Goal: Information Seeking & Learning: Learn about a topic

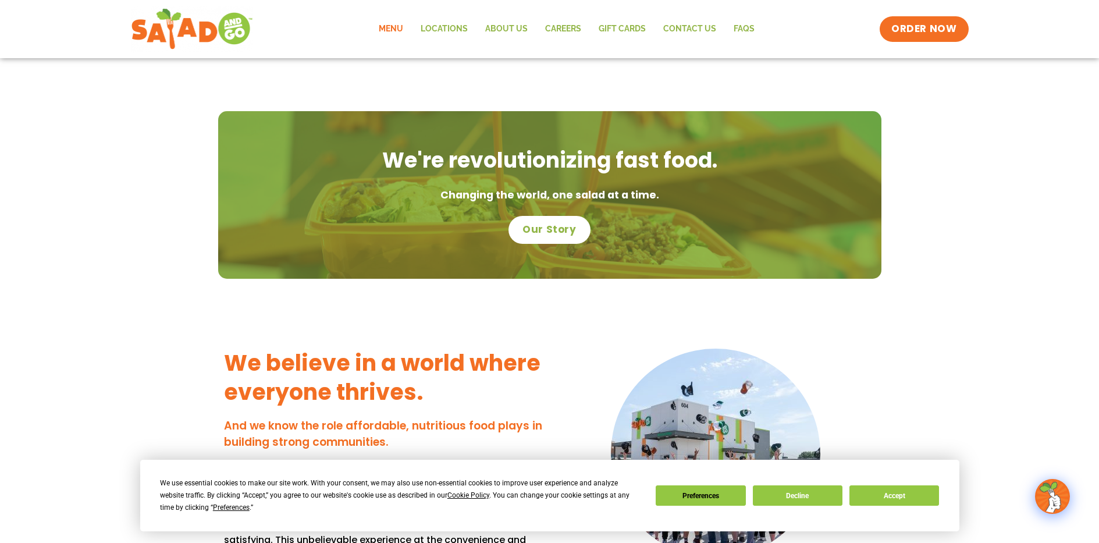
scroll to position [702, 0]
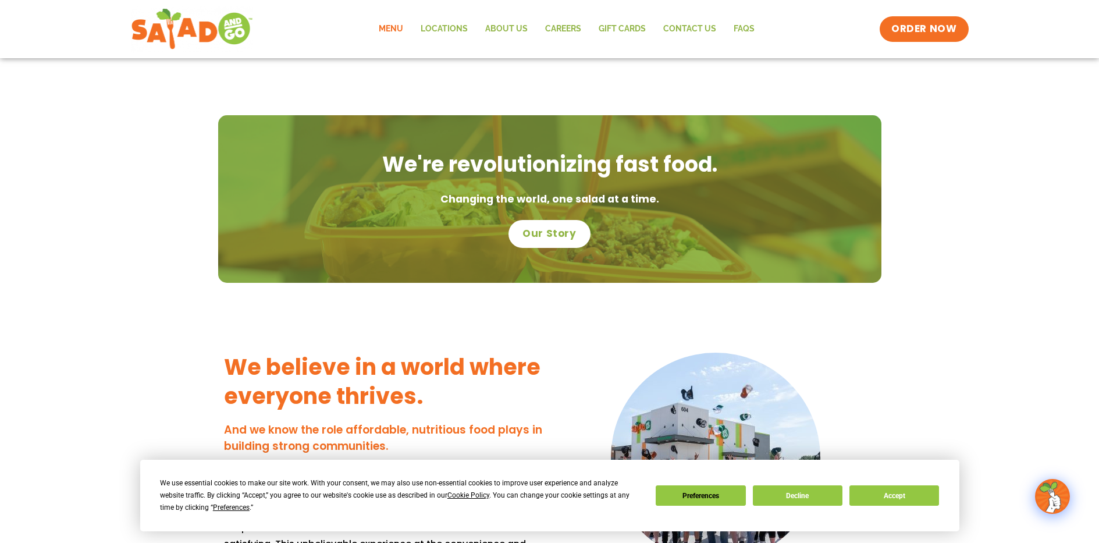
click at [389, 21] on link "Menu" at bounding box center [391, 29] width 42 height 27
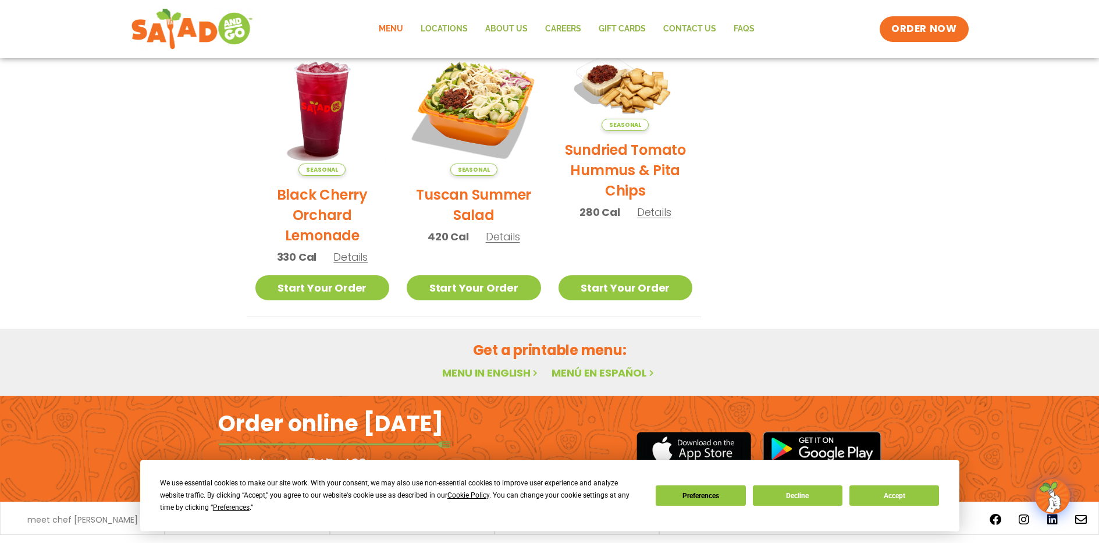
scroll to position [611, 0]
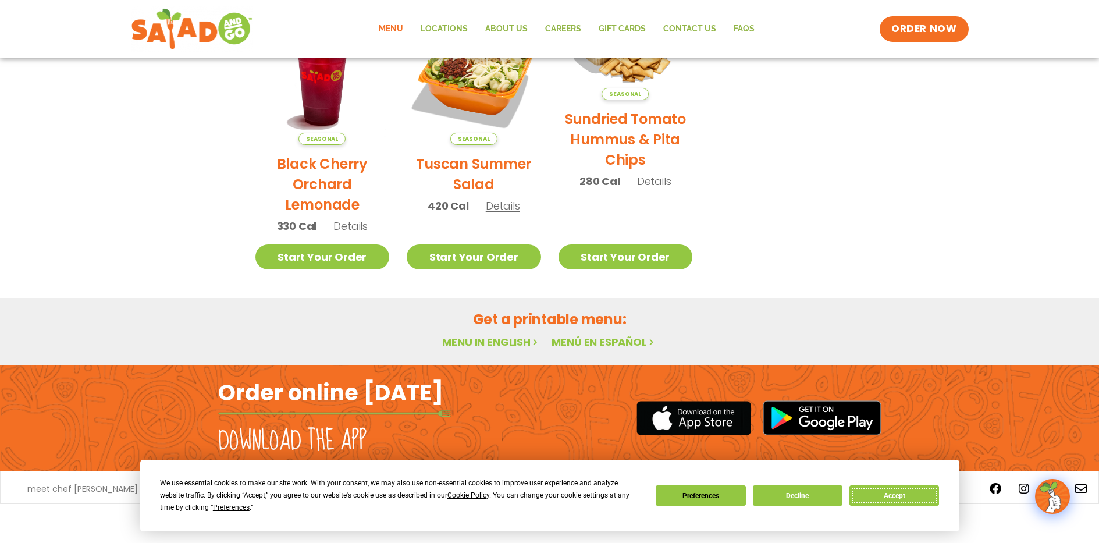
click at [911, 499] on button "Accept" at bounding box center [894, 495] width 90 height 20
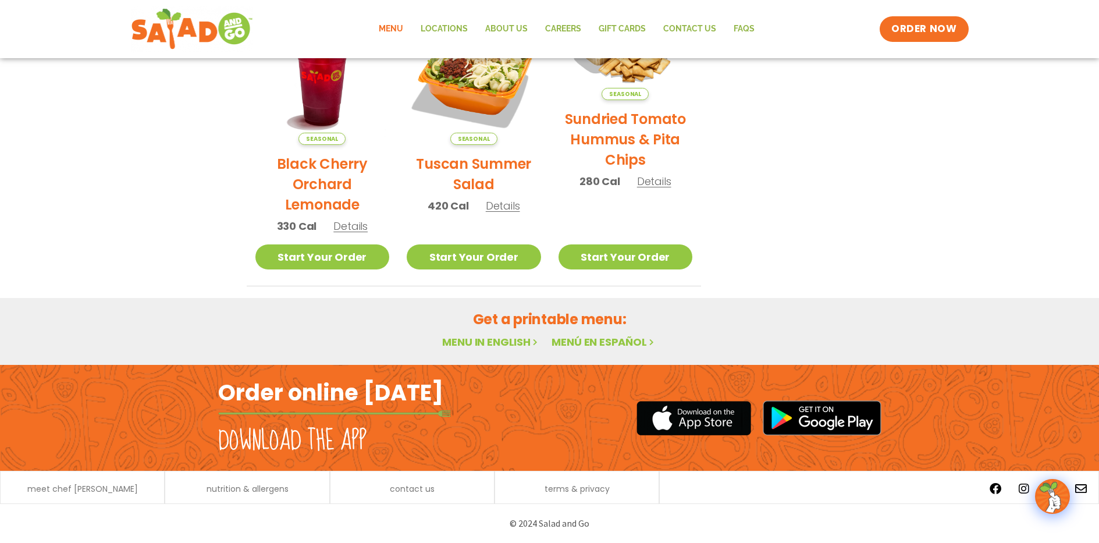
scroll to position [0, 0]
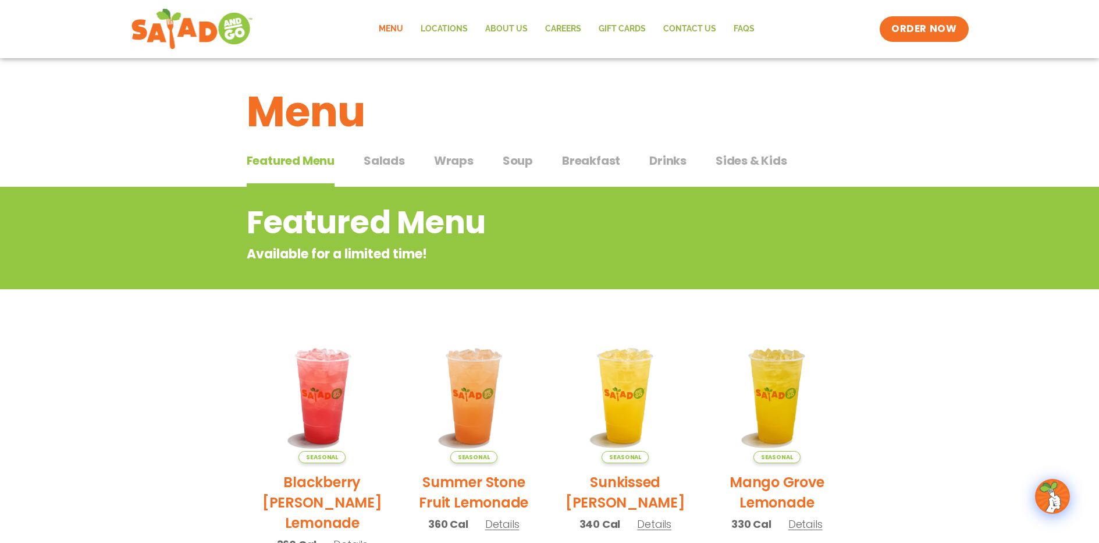
click at [377, 151] on div "Featured Menu Featured Menu Salads Salads Wraps Wraps Soup Soup Breakfast Break…" at bounding box center [550, 168] width 606 height 40
drag, startPoint x: 377, startPoint y: 165, endPoint x: 377, endPoint y: 151, distance: 14.0
click at [377, 151] on div "Featured Menu Featured Menu Salads Salads Wraps Wraps Soup Soup Breakfast Break…" at bounding box center [550, 168] width 606 height 40
click at [379, 159] on span "Salads" at bounding box center [384, 160] width 41 height 17
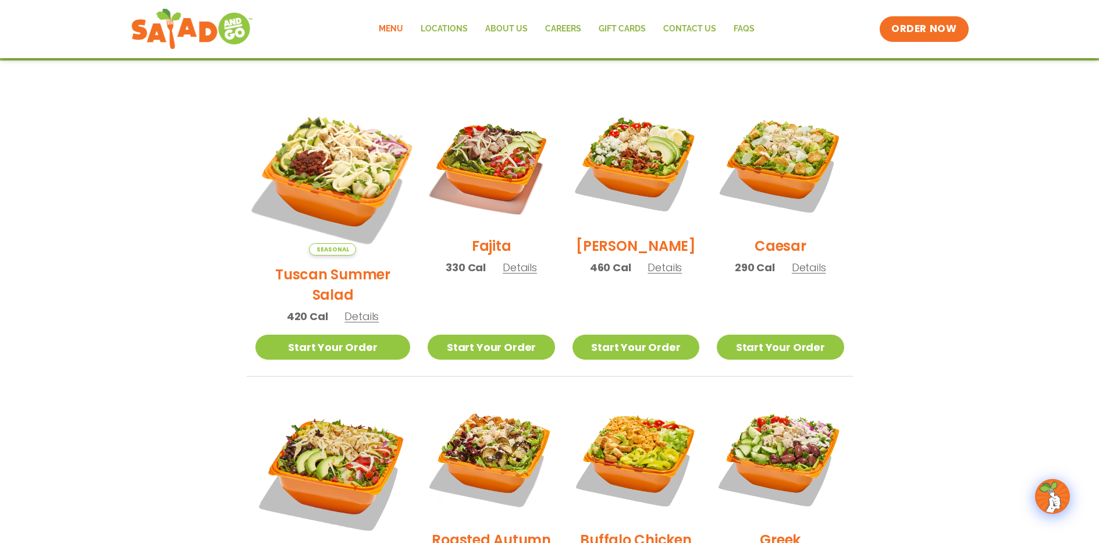
scroll to position [377, 0]
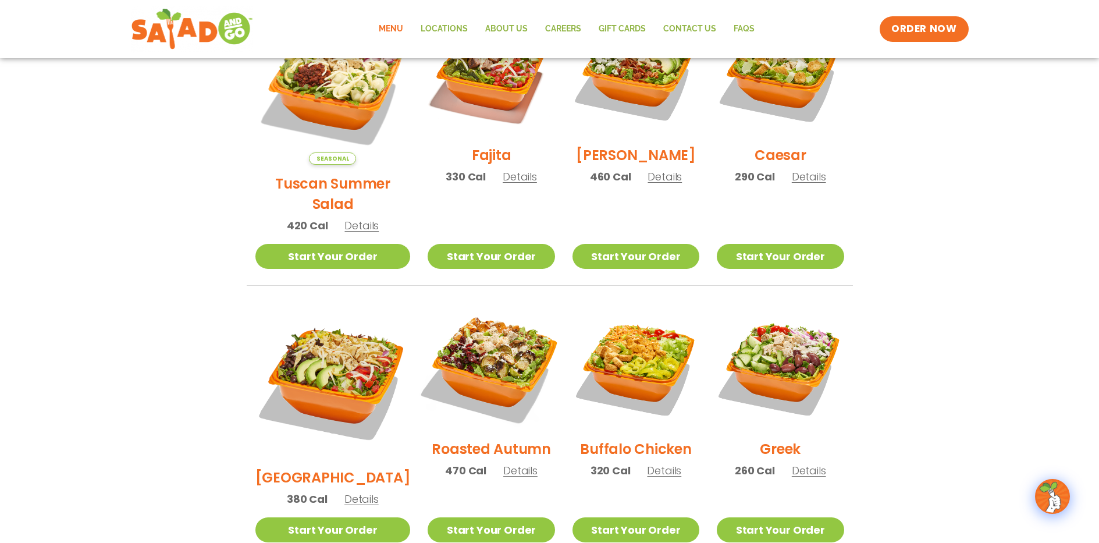
click at [466, 365] on img at bounding box center [491, 366] width 149 height 149
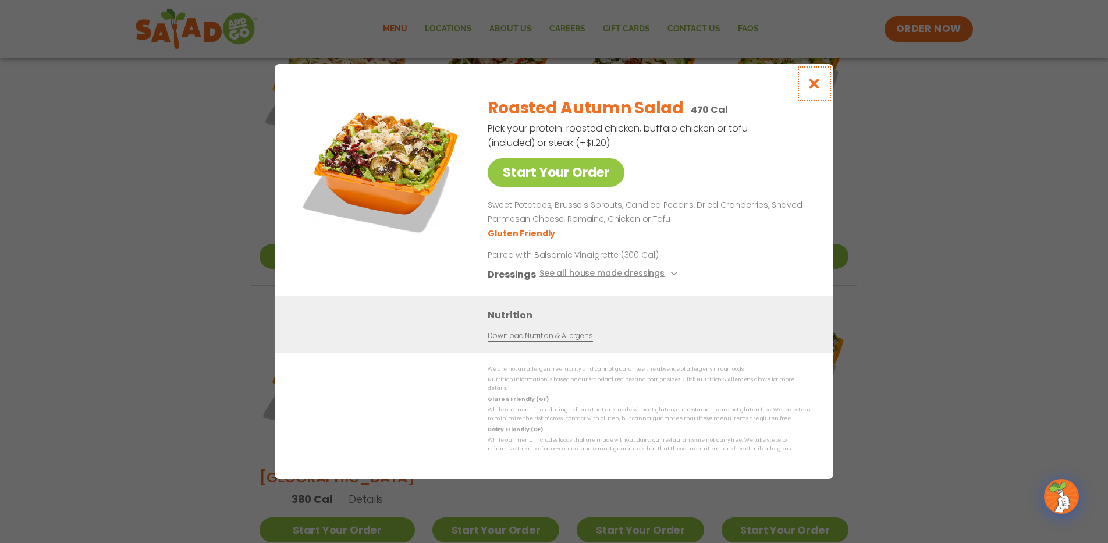
click at [813, 88] on icon "Close modal" at bounding box center [814, 83] width 15 height 12
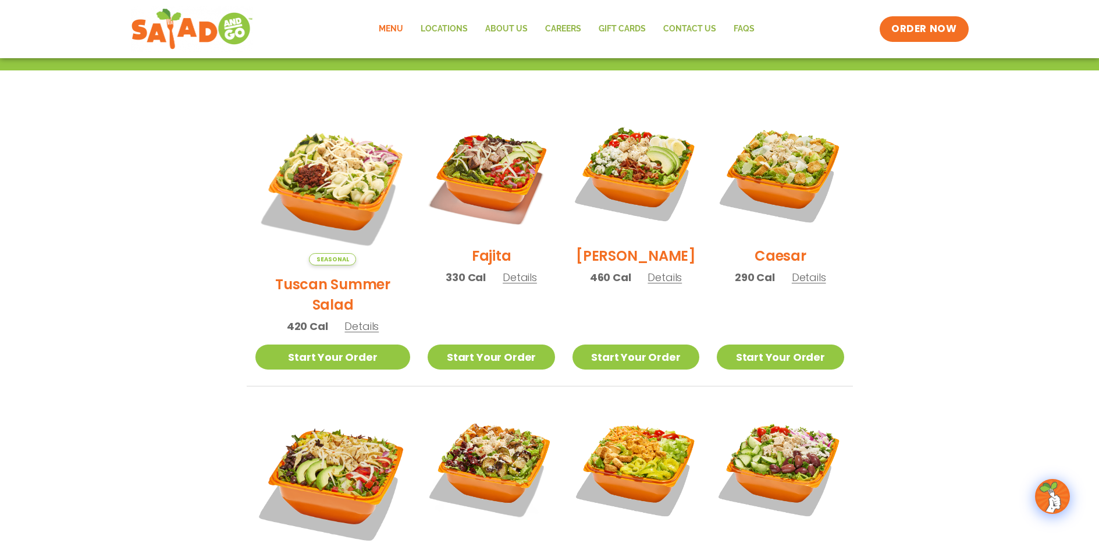
scroll to position [282, 0]
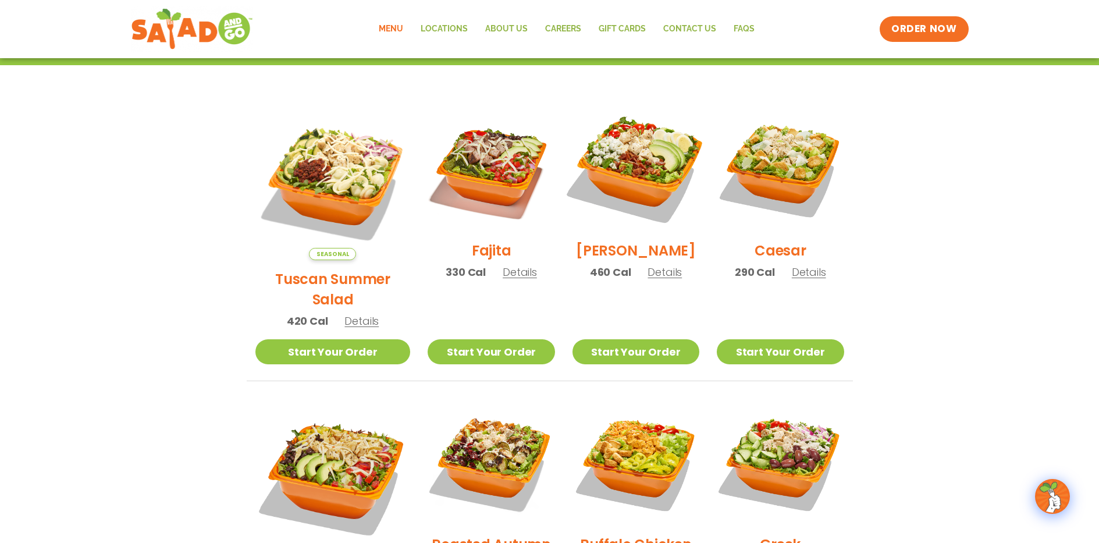
click at [624, 163] on img at bounding box center [635, 168] width 149 height 149
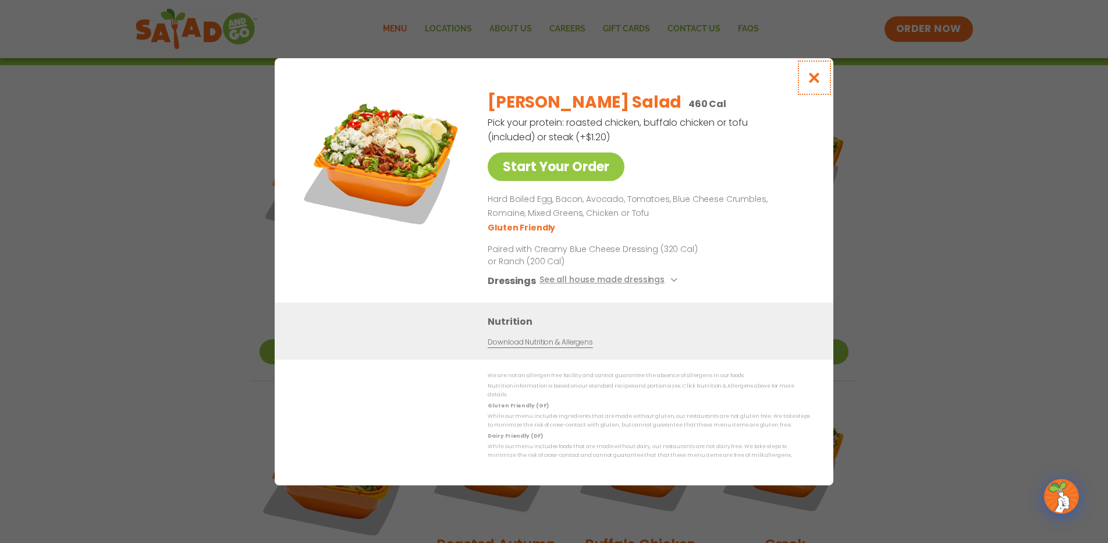
click at [815, 83] on icon "Close modal" at bounding box center [814, 78] width 15 height 12
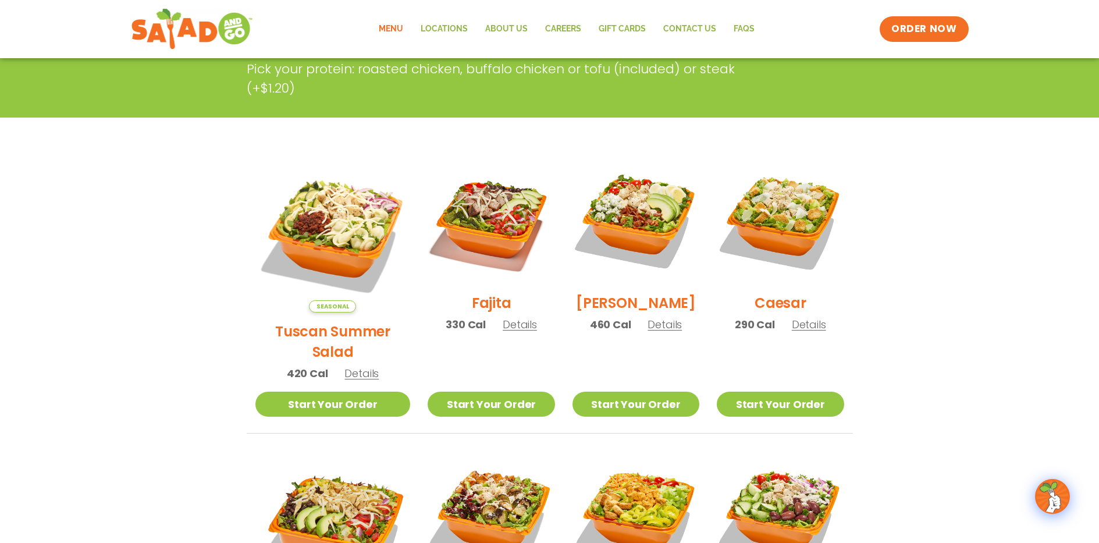
scroll to position [230, 0]
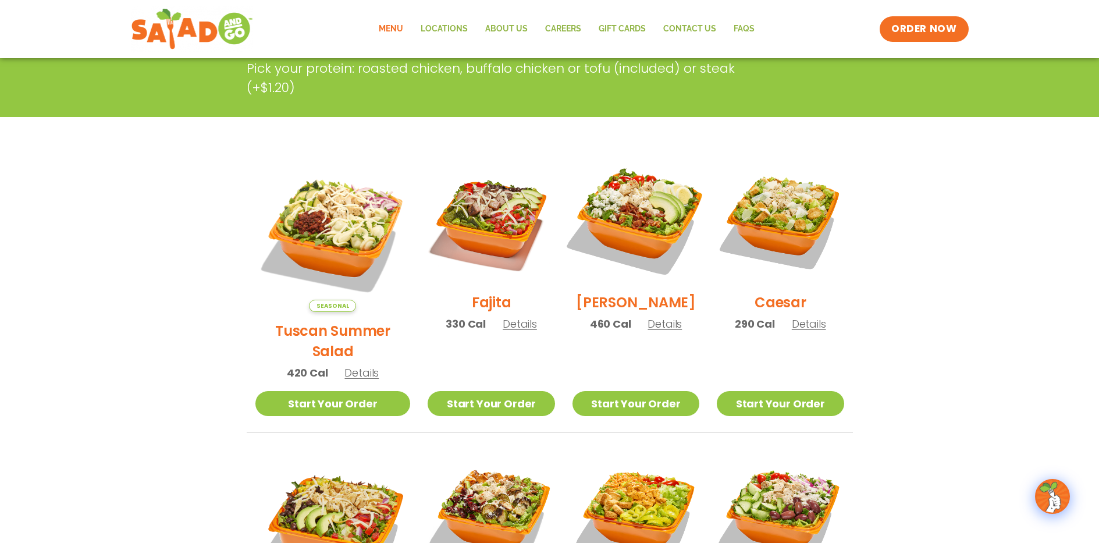
click at [634, 220] on img at bounding box center [635, 219] width 149 height 149
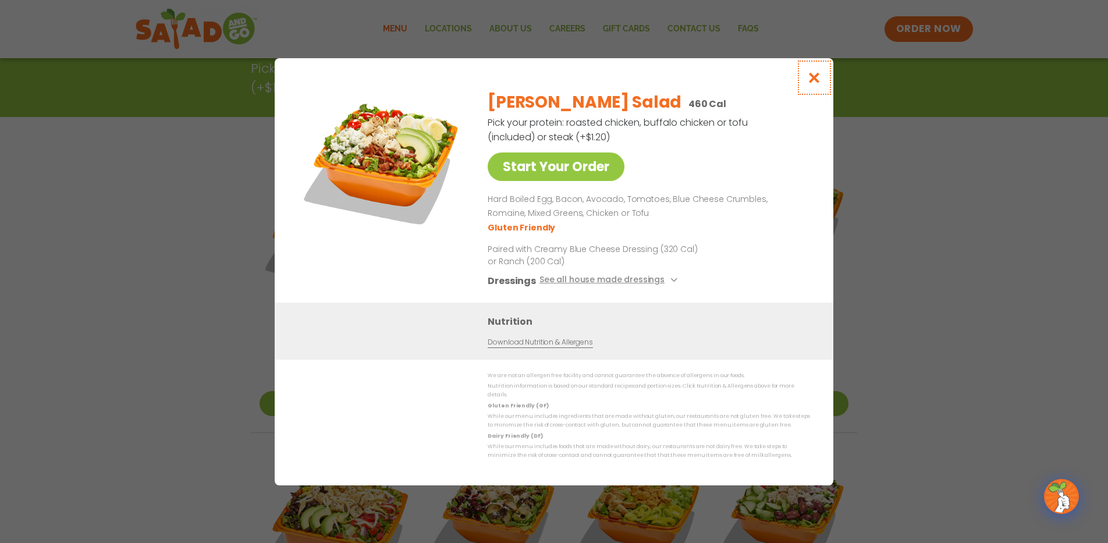
click at [816, 89] on button "Close modal" at bounding box center [814, 77] width 38 height 39
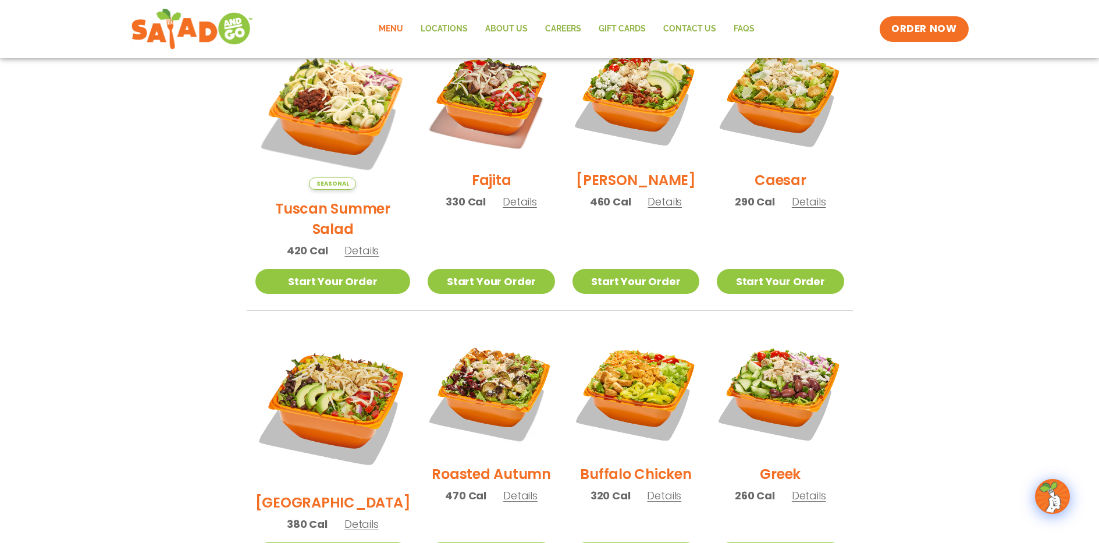
scroll to position [361, 0]
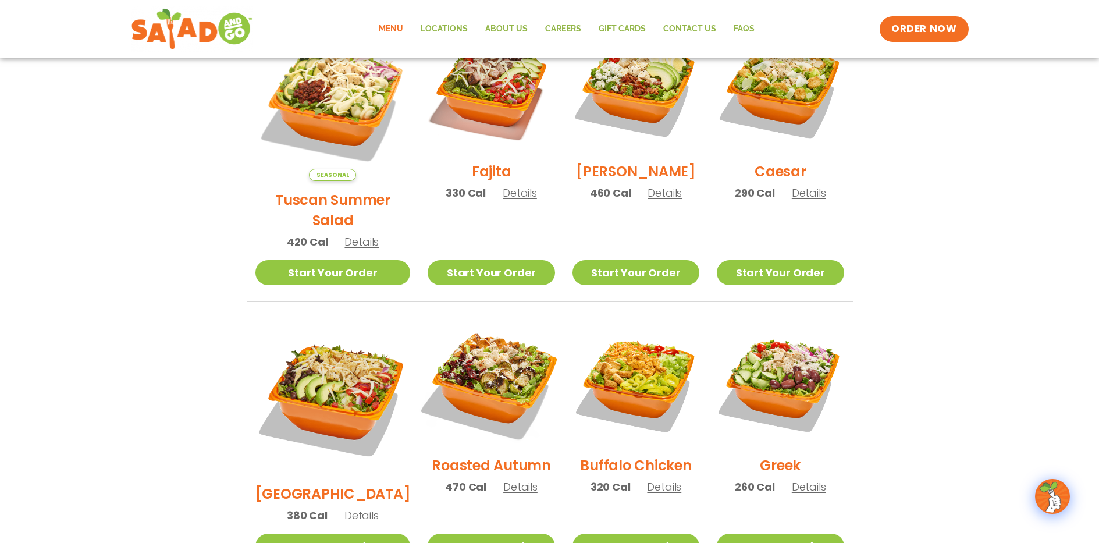
click at [492, 352] on img at bounding box center [491, 382] width 149 height 149
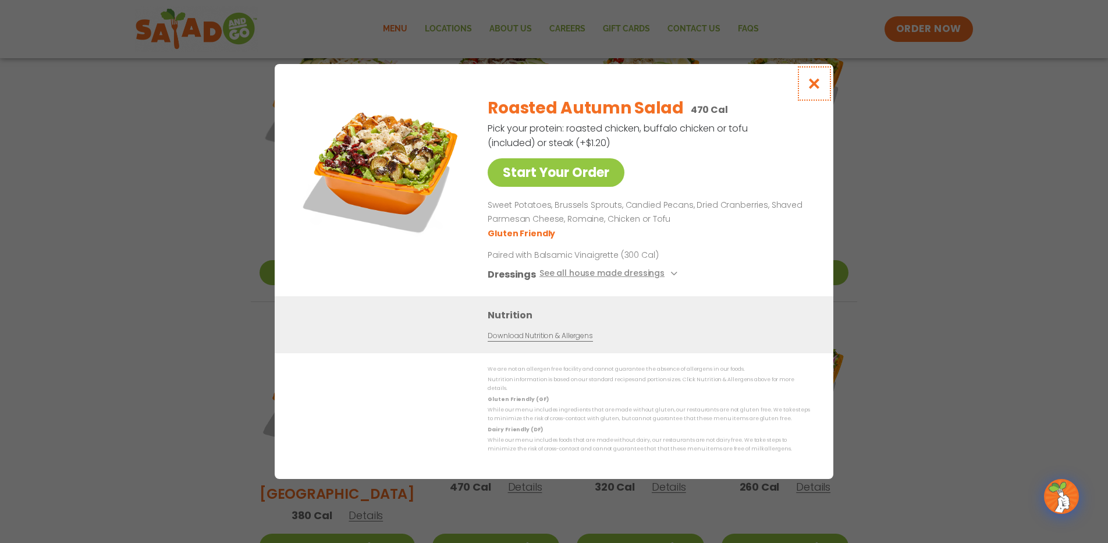
click at [814, 82] on icon "Close modal" at bounding box center [814, 83] width 15 height 12
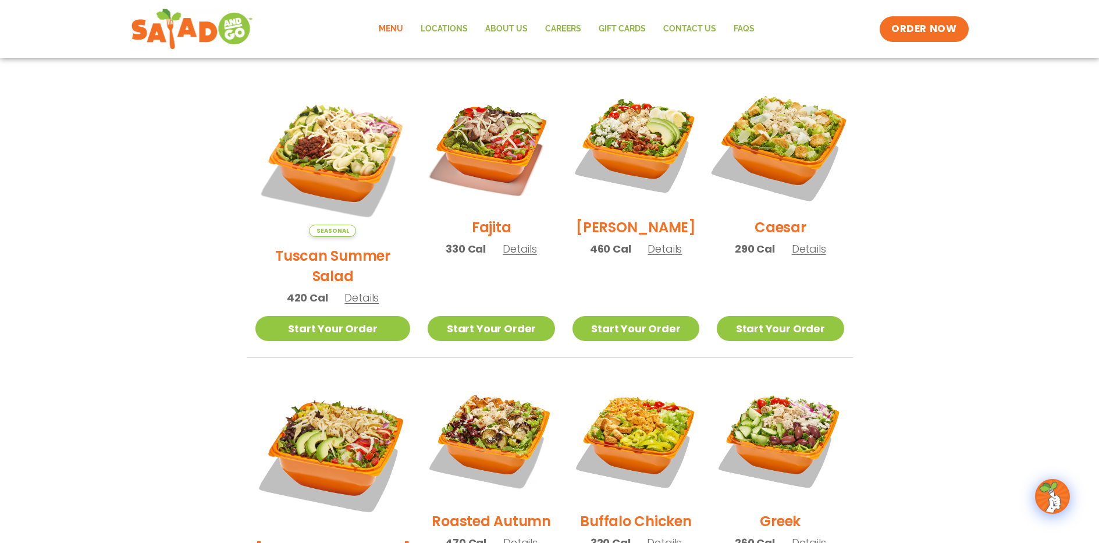
scroll to position [306, 0]
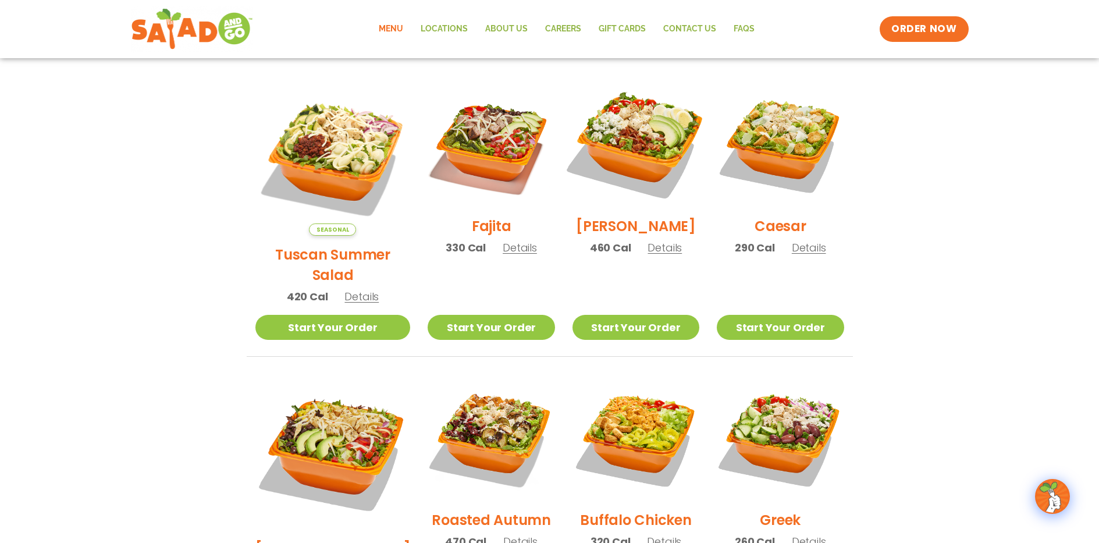
click at [647, 129] on img at bounding box center [635, 143] width 149 height 149
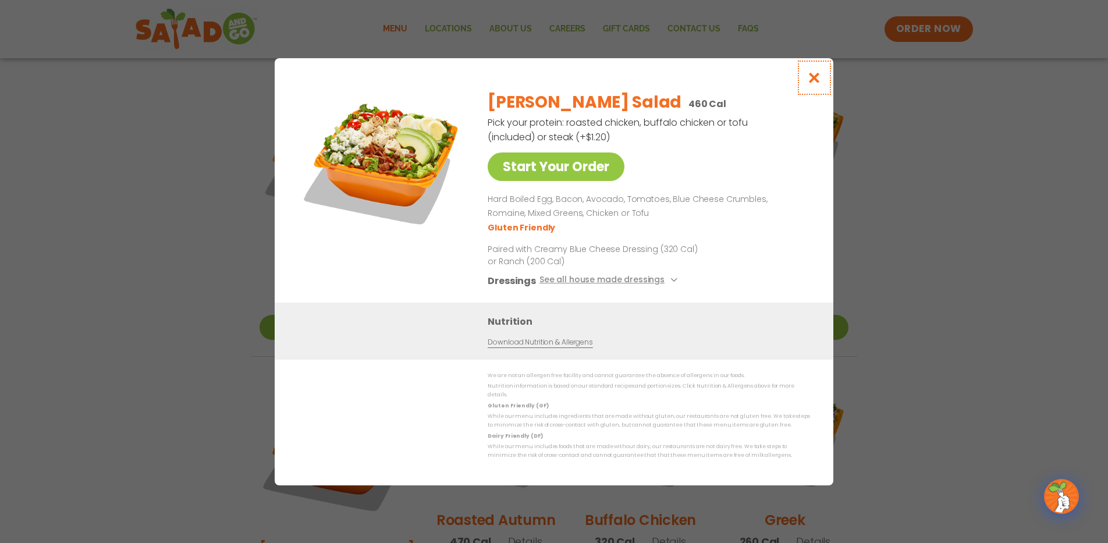
click at [810, 84] on icon "Close modal" at bounding box center [814, 78] width 15 height 12
